Goal: Information Seeking & Learning: Understand process/instructions

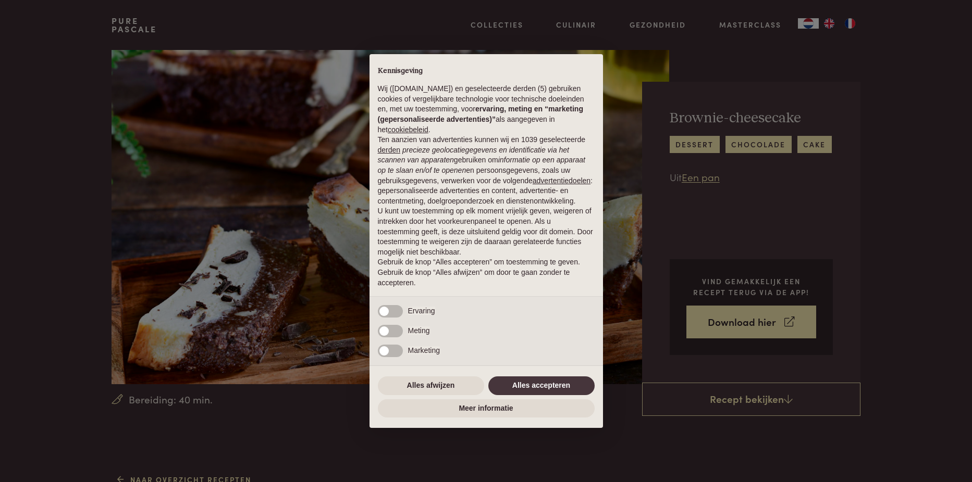
click at [729, 320] on div "× Kennisgeving Wij ([DOMAIN_NAME]) en geselecteerde derden (5) gebruiken cookie…" at bounding box center [486, 241] width 972 height 482
click at [800, 320] on div "× Kennisgeving Wij ([DOMAIN_NAME]) en geselecteerde derden (5) gebruiken cookie…" at bounding box center [486, 241] width 972 height 482
click at [794, 320] on div "× Kennisgeving Wij ([DOMAIN_NAME]) en geselecteerde derden (5) gebruiken cookie…" at bounding box center [486, 241] width 972 height 482
drag, startPoint x: 779, startPoint y: 398, endPoint x: 781, endPoint y: 403, distance: 5.8
click at [778, 399] on div "× Kennisgeving Wij ([DOMAIN_NAME]) en geselecteerde derden (5) gebruiken cookie…" at bounding box center [486, 241] width 972 height 482
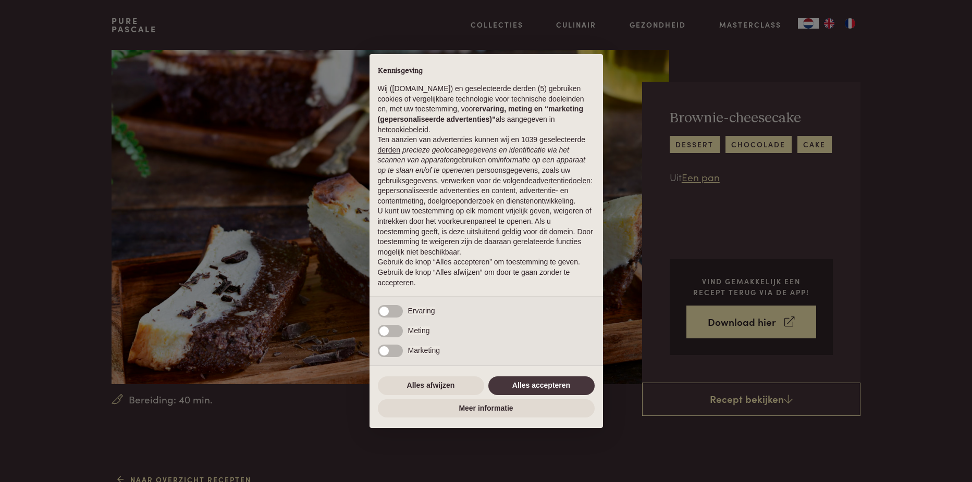
click at [782, 403] on div "× Kennisgeving Wij ([DOMAIN_NAME]) en geselecteerde derden (5) gebruiken cookie…" at bounding box center [486, 241] width 972 height 482
click at [541, 385] on button "Alles accepteren" at bounding box center [541, 386] width 106 height 19
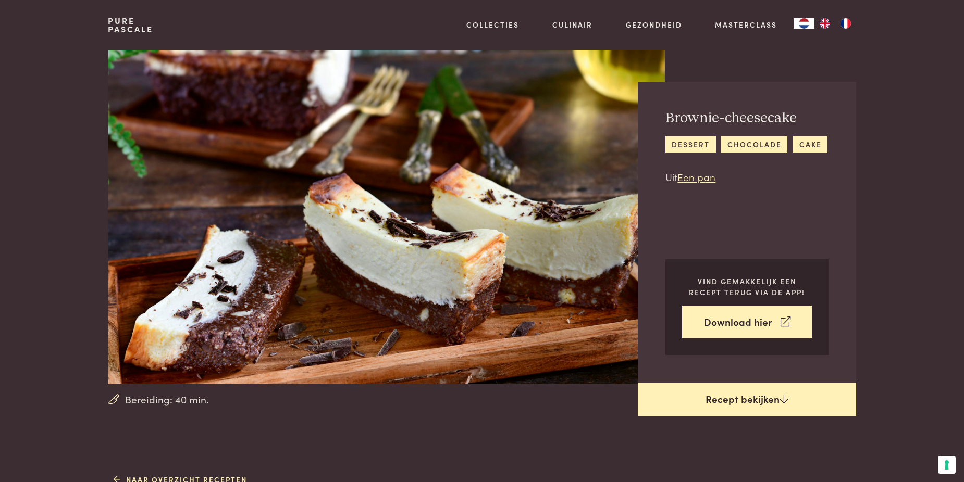
click at [733, 403] on link "Recept bekijken" at bounding box center [747, 399] width 218 height 33
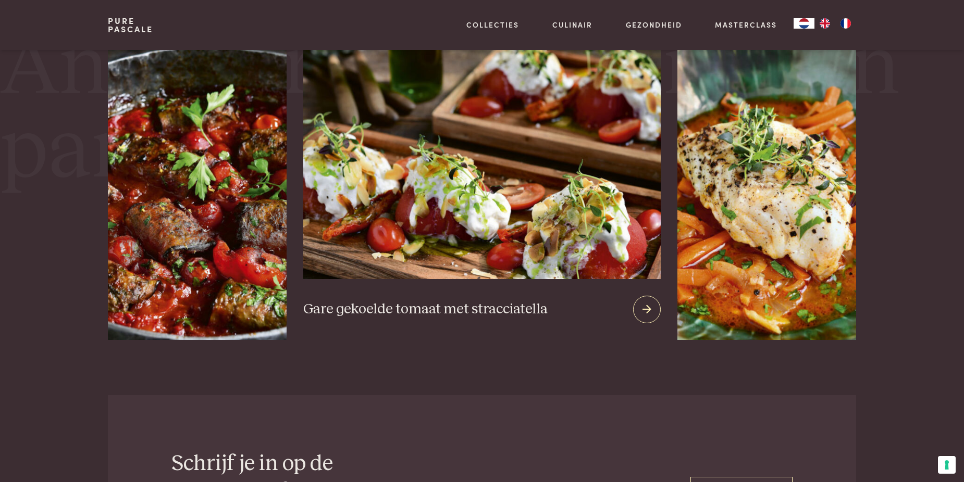
scroll to position [1837, 0]
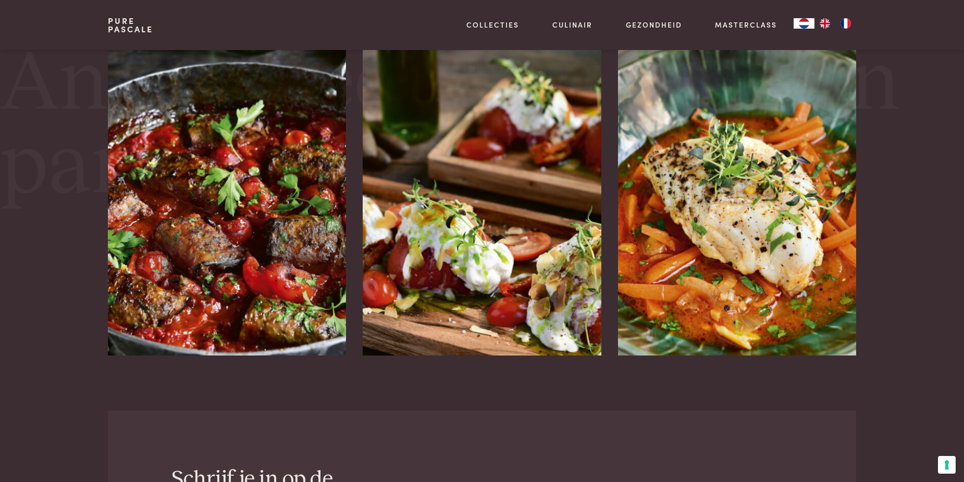
scroll to position [471, 0]
